Goal: Information Seeking & Learning: Find specific fact

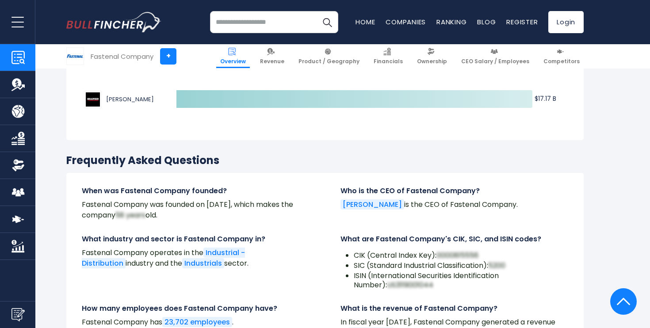
scroll to position [2853, 0]
click at [368, 252] on li "CIK (Central Index Key): 0000815556" at bounding box center [461, 256] width 215 height 9
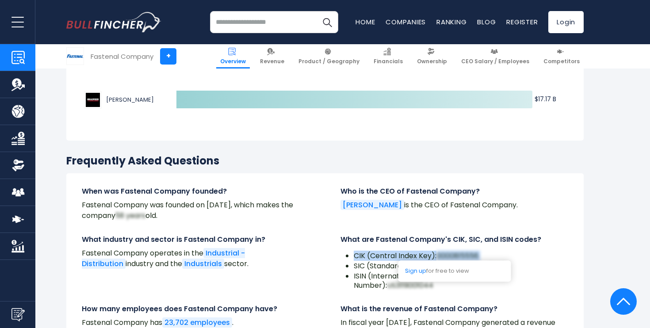
click at [368, 252] on li "CIK (Central Index Key): 0000815556" at bounding box center [461, 256] width 215 height 9
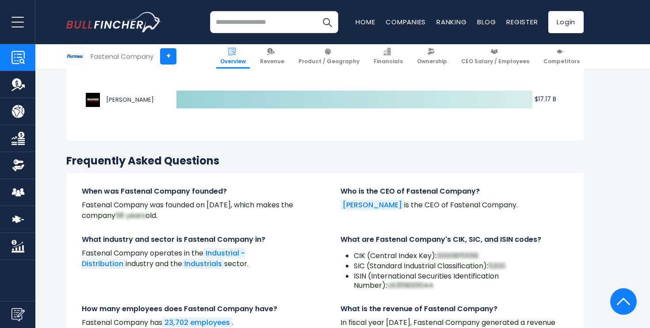
click at [308, 248] on p "Fastenal Company operates in the Industrial - Distribution industry and the Ind…" at bounding box center [196, 258] width 228 height 21
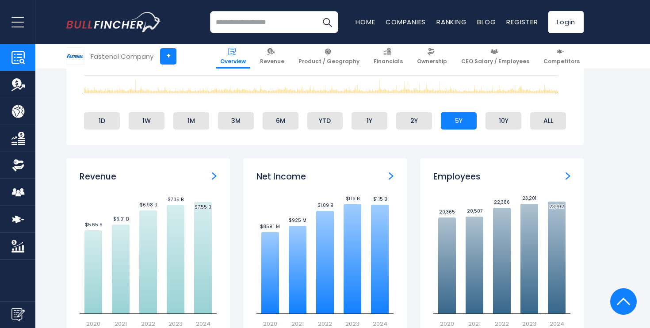
scroll to position [509, 0]
